Goal: Complete application form: Complete application form

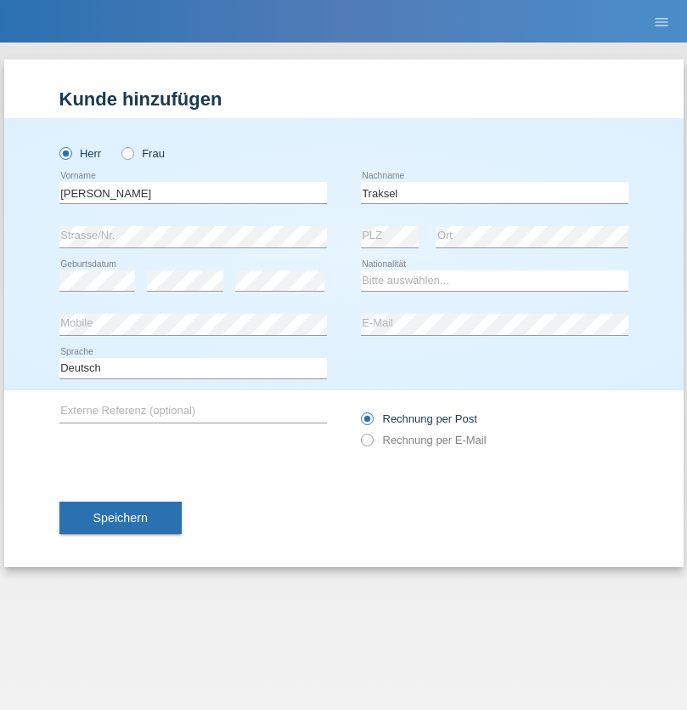
type input "Traksel"
select select "DE"
select select "C"
select select "23"
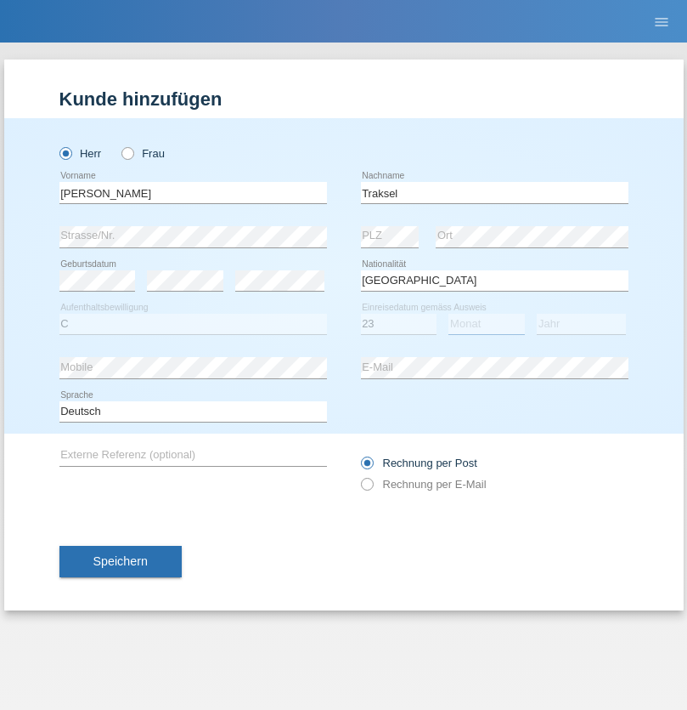
select select "08"
select select "2016"
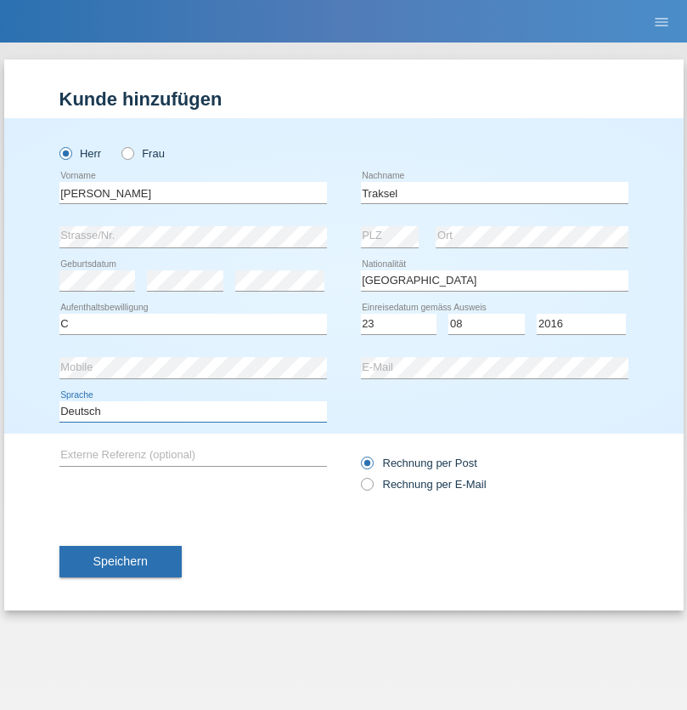
select select "en"
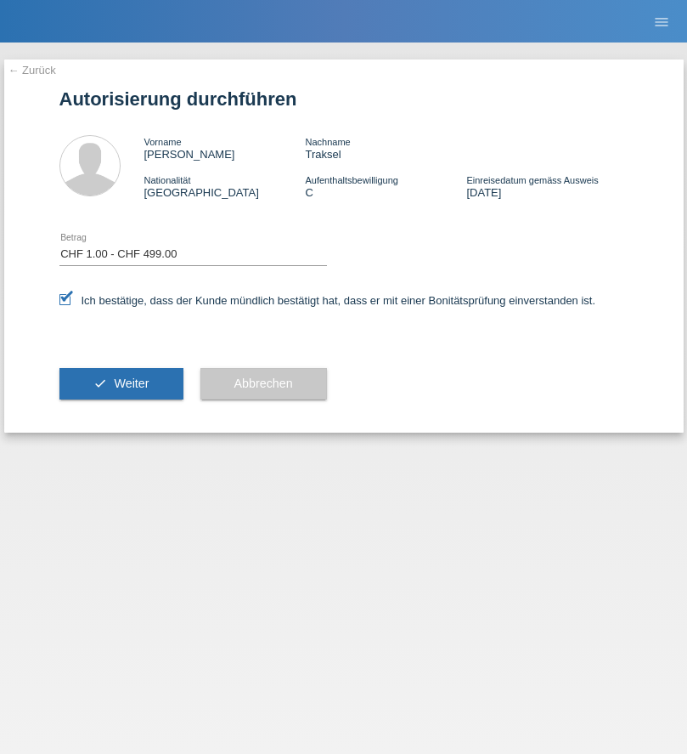
select select "1"
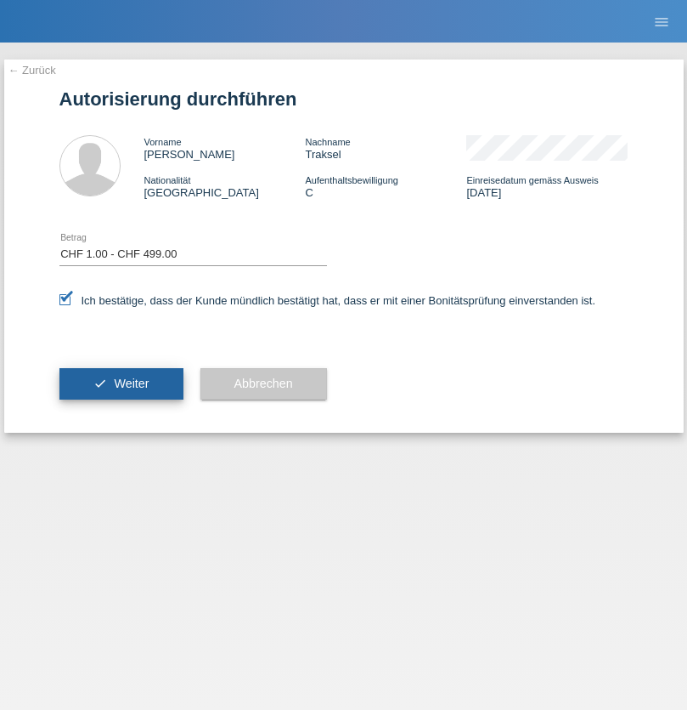
click at [121, 383] on span "Weiter" at bounding box center [131, 383] width 35 height 14
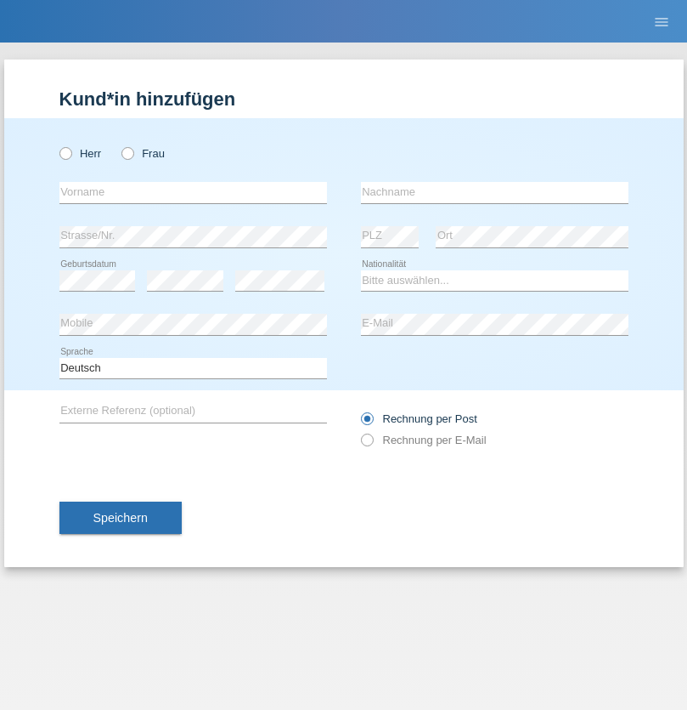
radio input "true"
click at [193, 192] on input "text" at bounding box center [193, 192] width 268 height 21
type input "Jörg"
click at [495, 192] on input "text" at bounding box center [495, 192] width 268 height 21
type input "Traksel"
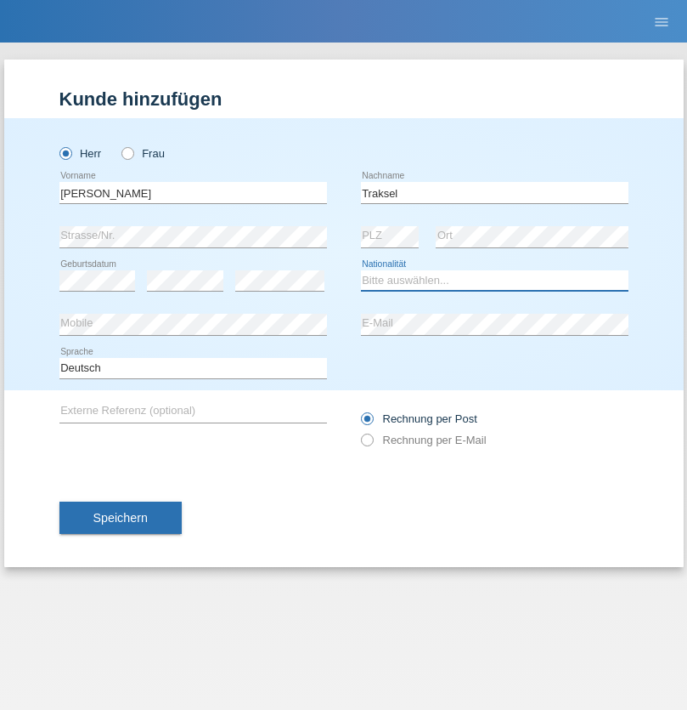
select select "DE"
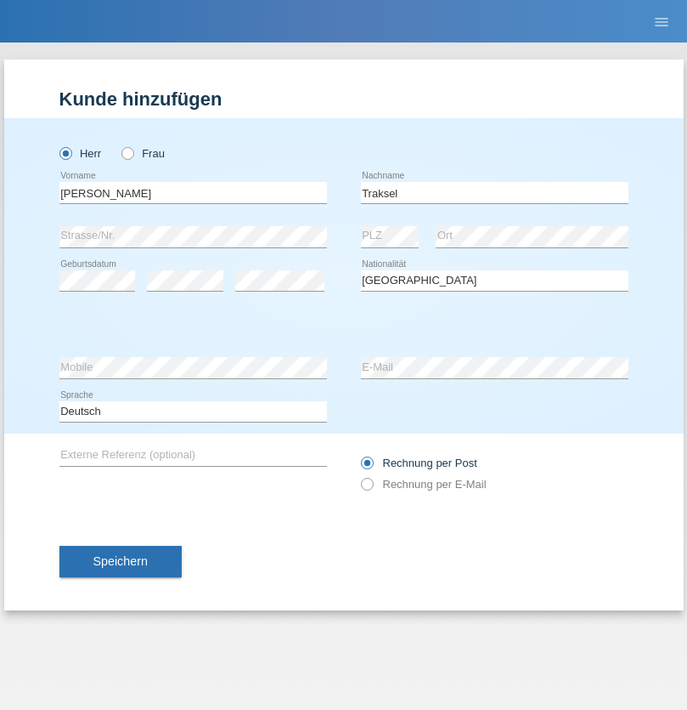
select select "C"
select select "01"
select select "07"
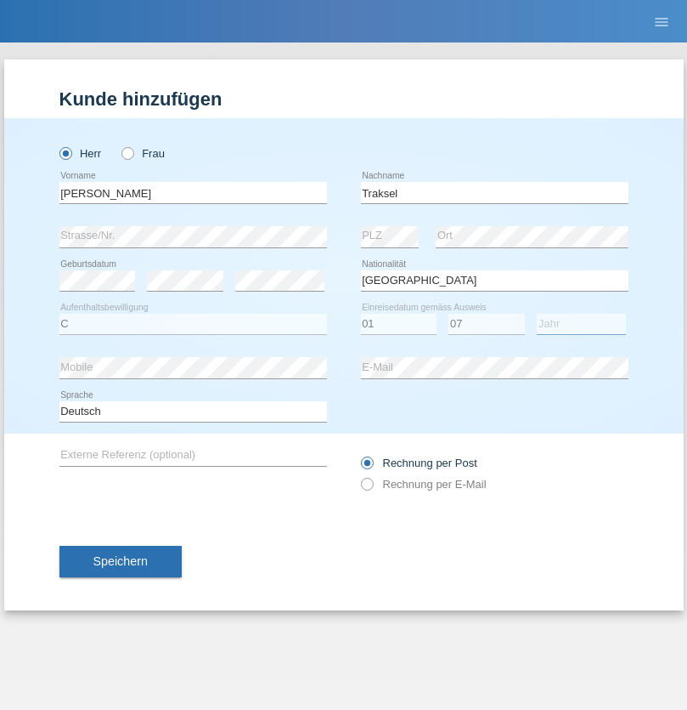
select select "2008"
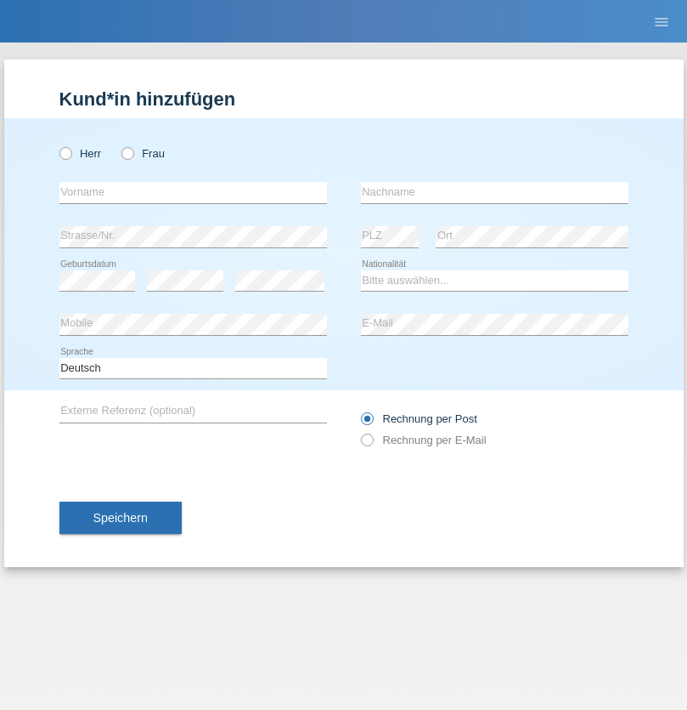
radio input "true"
click at [193, 192] on input "text" at bounding box center [193, 192] width 268 height 21
type input "Vedrana"
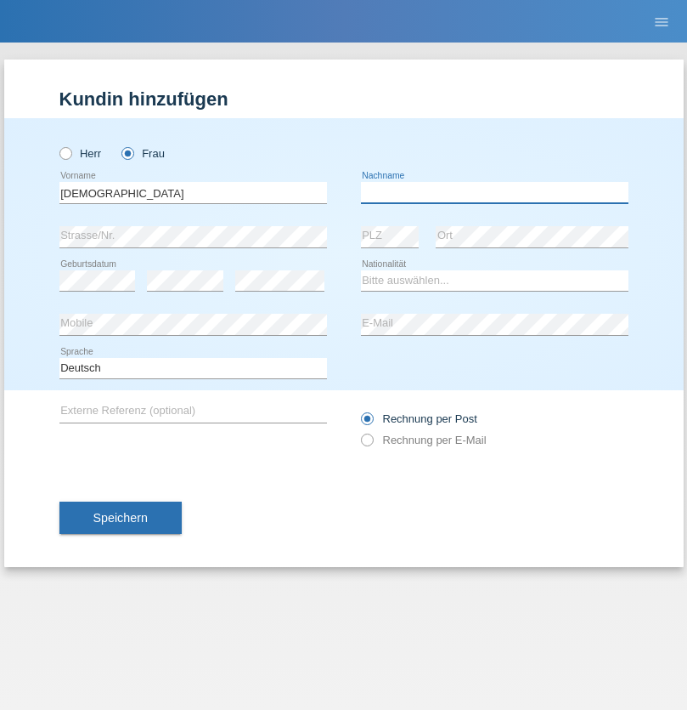
click at [495, 192] on input "text" at bounding box center [495, 192] width 268 height 21
type input "Cimbaljević"
select select "HR"
select select "C"
select select "11"
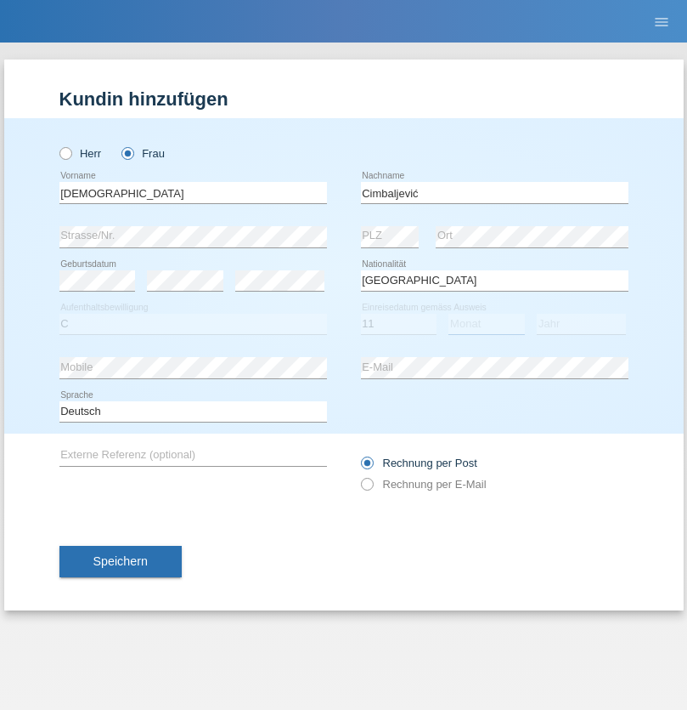
select select "08"
select select "2021"
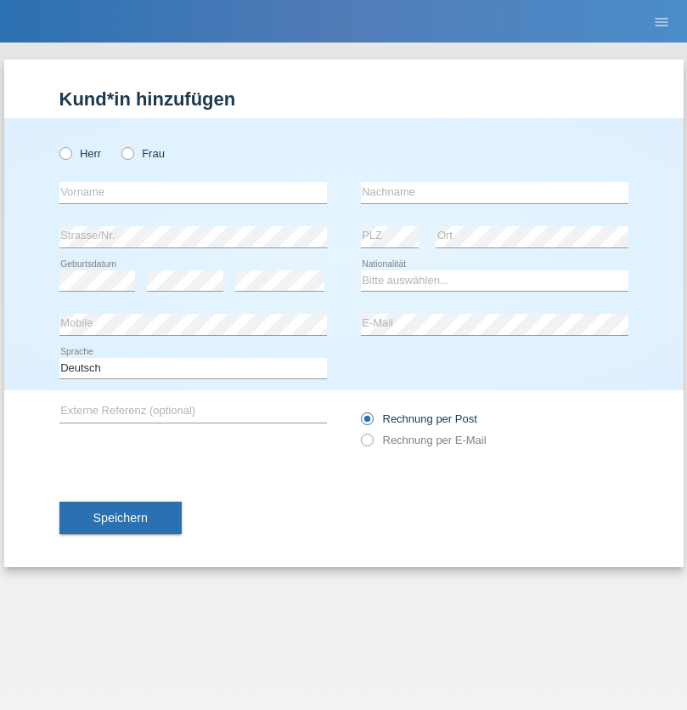
radio input "true"
click at [193, 192] on input "text" at bounding box center [193, 192] width 268 height 21
type input "Diego"
click at [495, 192] on input "text" at bounding box center [495, 192] width 268 height 21
type input "Patera"
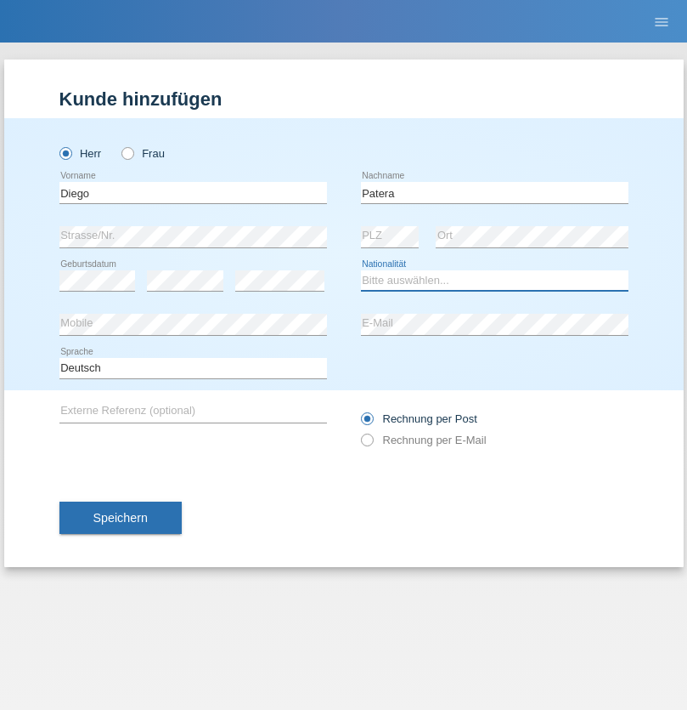
select select "CH"
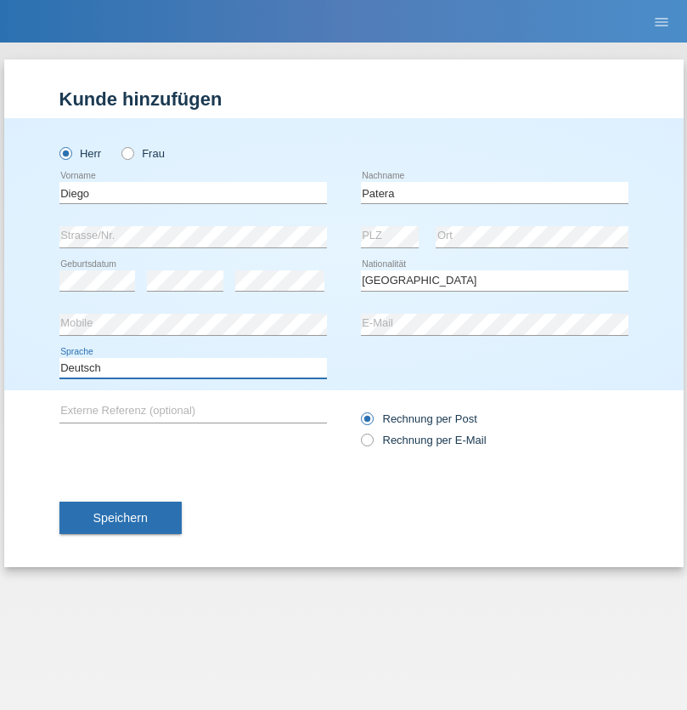
select select "en"
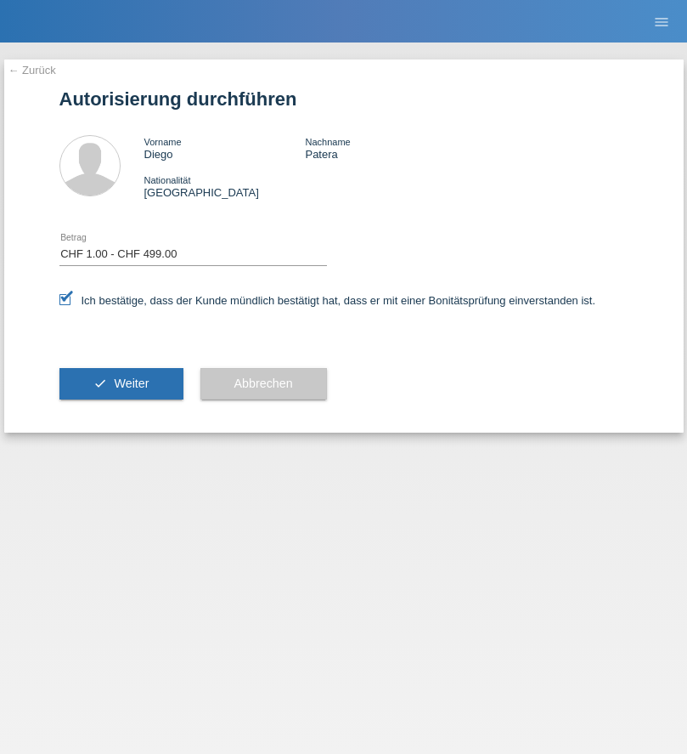
select select "1"
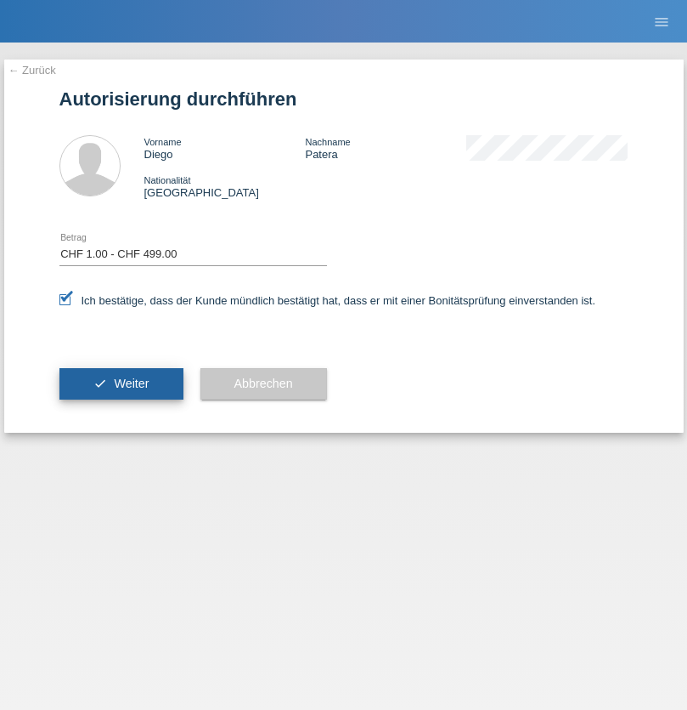
click at [121, 383] on span "Weiter" at bounding box center [131, 383] width 35 height 14
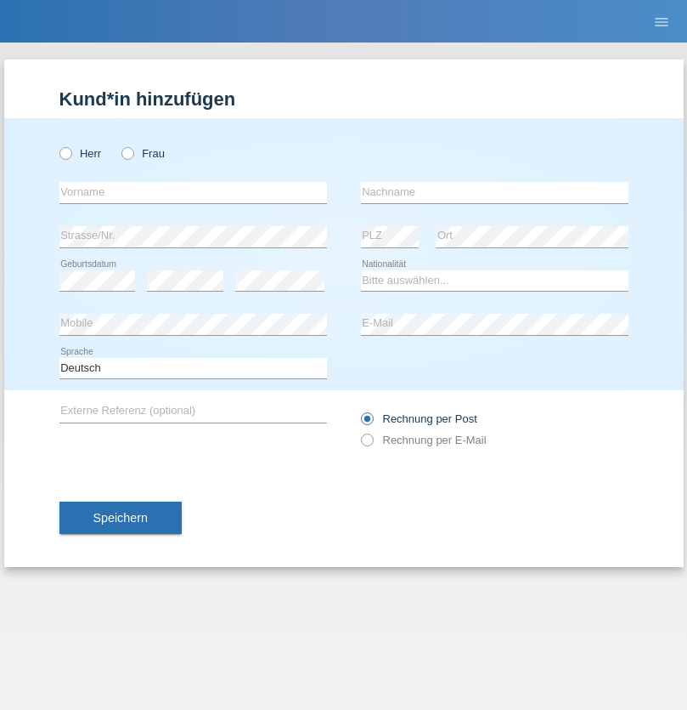
radio input "true"
click at [193, 192] on input "text" at bounding box center [193, 192] width 268 height 21
type input "Batsche"
click at [495, 192] on input "text" at bounding box center [495, 192] width 268 height 21
type input "Arifoska"
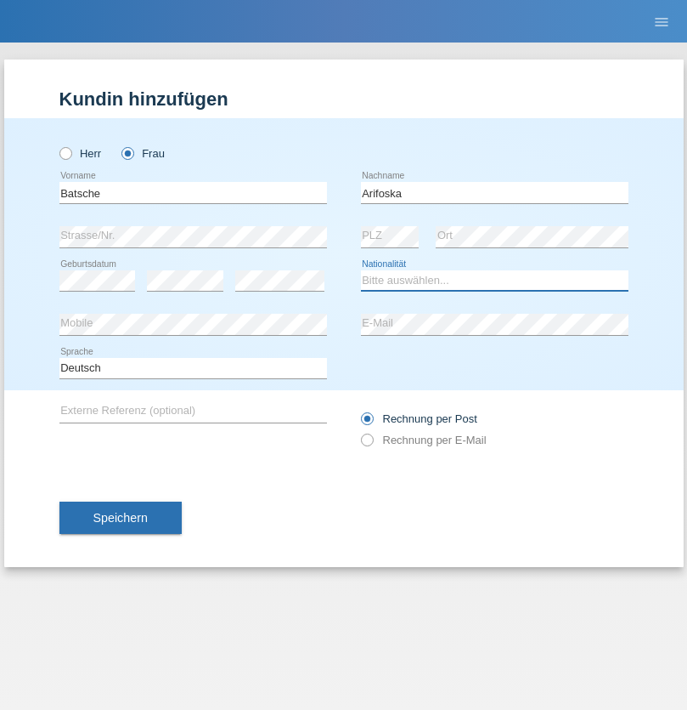
select select "CH"
radio input "true"
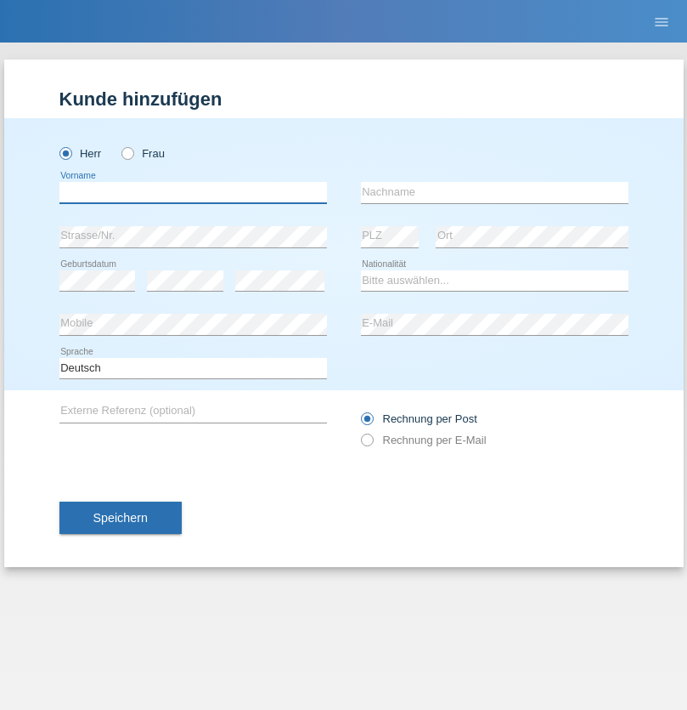
click at [193, 192] on input "text" at bounding box center [193, 192] width 268 height 21
type input "Emre"
click at [495, 192] on input "text" at bounding box center [495, 192] width 268 height 21
type input "Uzun"
select select "CH"
